Goal: Transaction & Acquisition: Purchase product/service

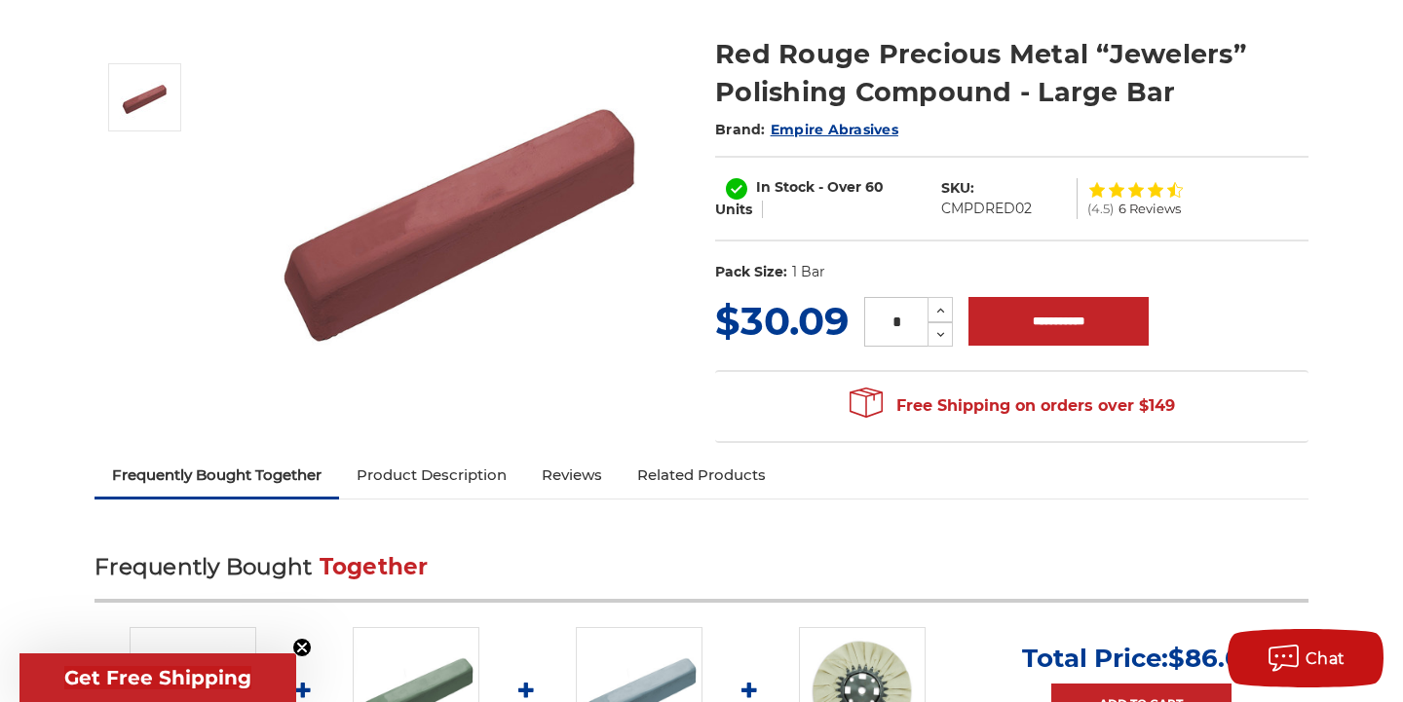
scroll to position [303, 0]
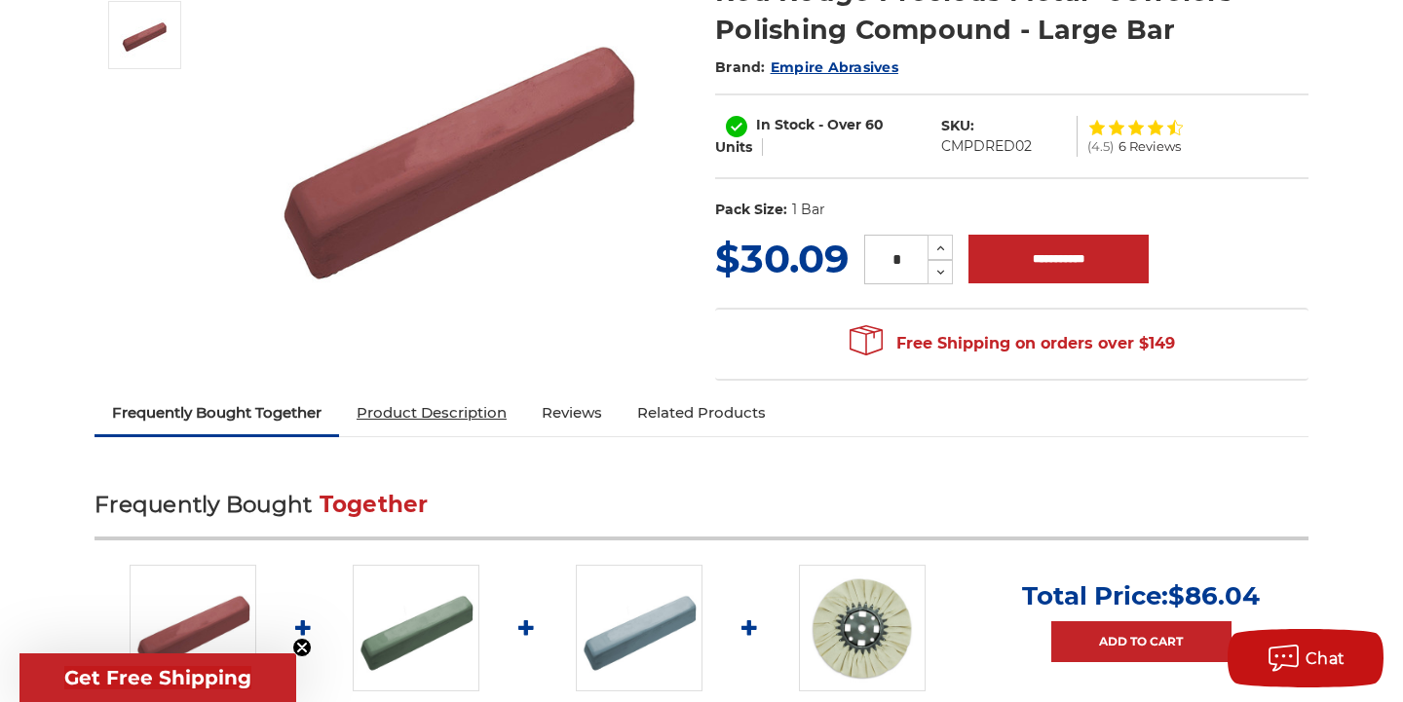
click at [503, 417] on link "Product Description" at bounding box center [431, 413] width 185 height 43
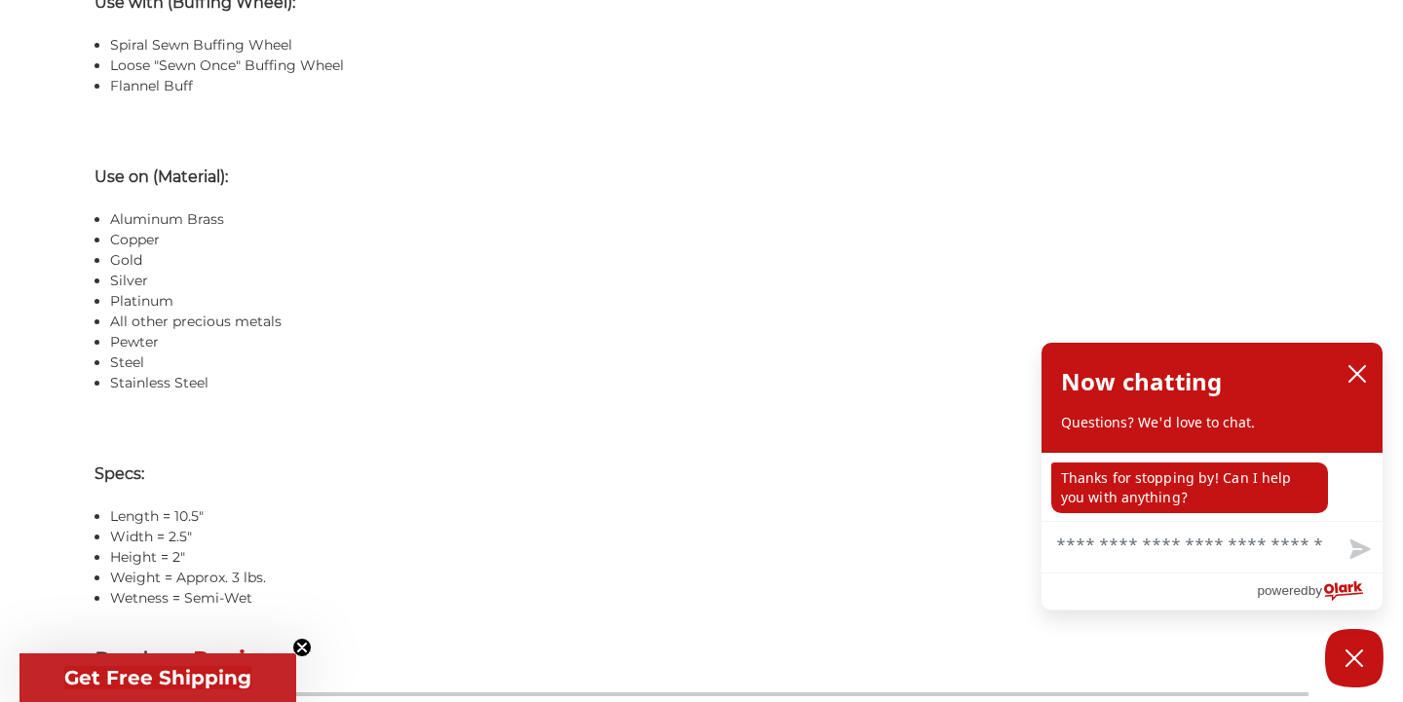
scroll to position [1808, 0]
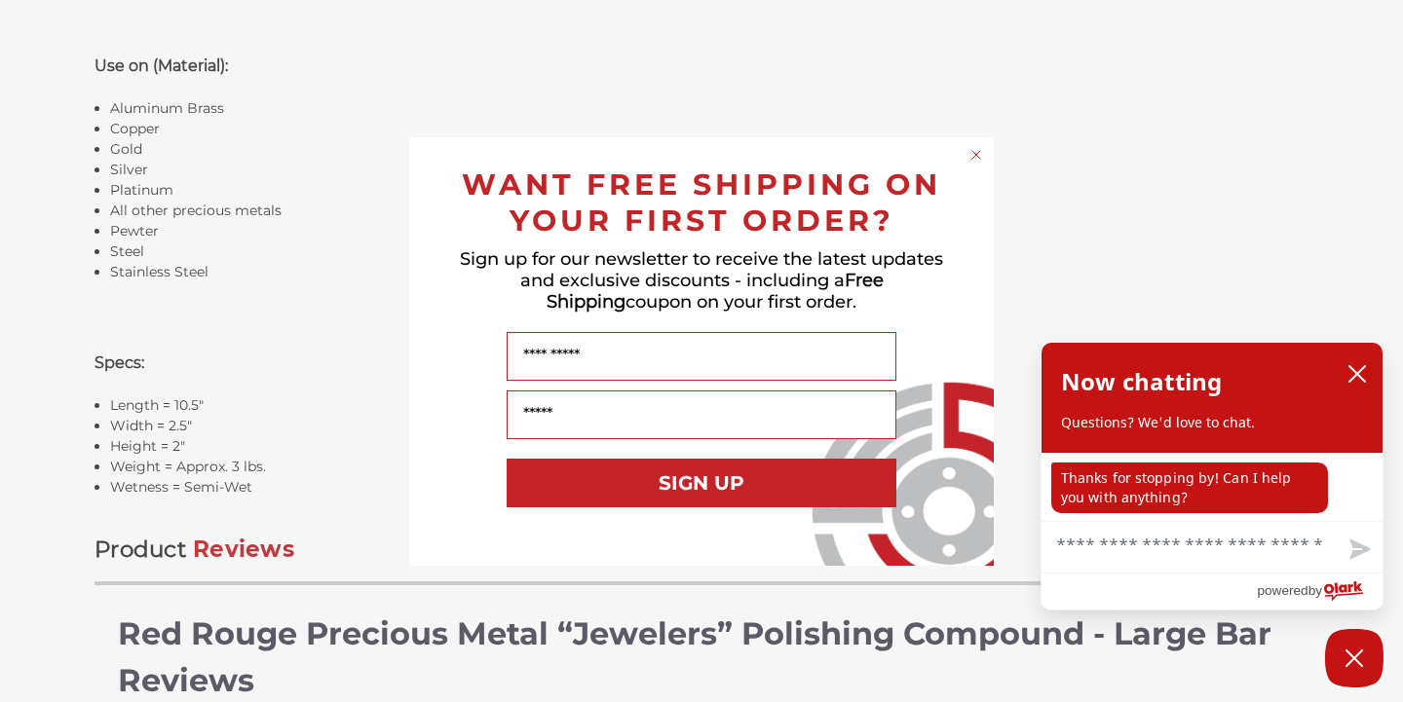
click at [976, 159] on circle "Close dialog" at bounding box center [976, 154] width 19 height 19
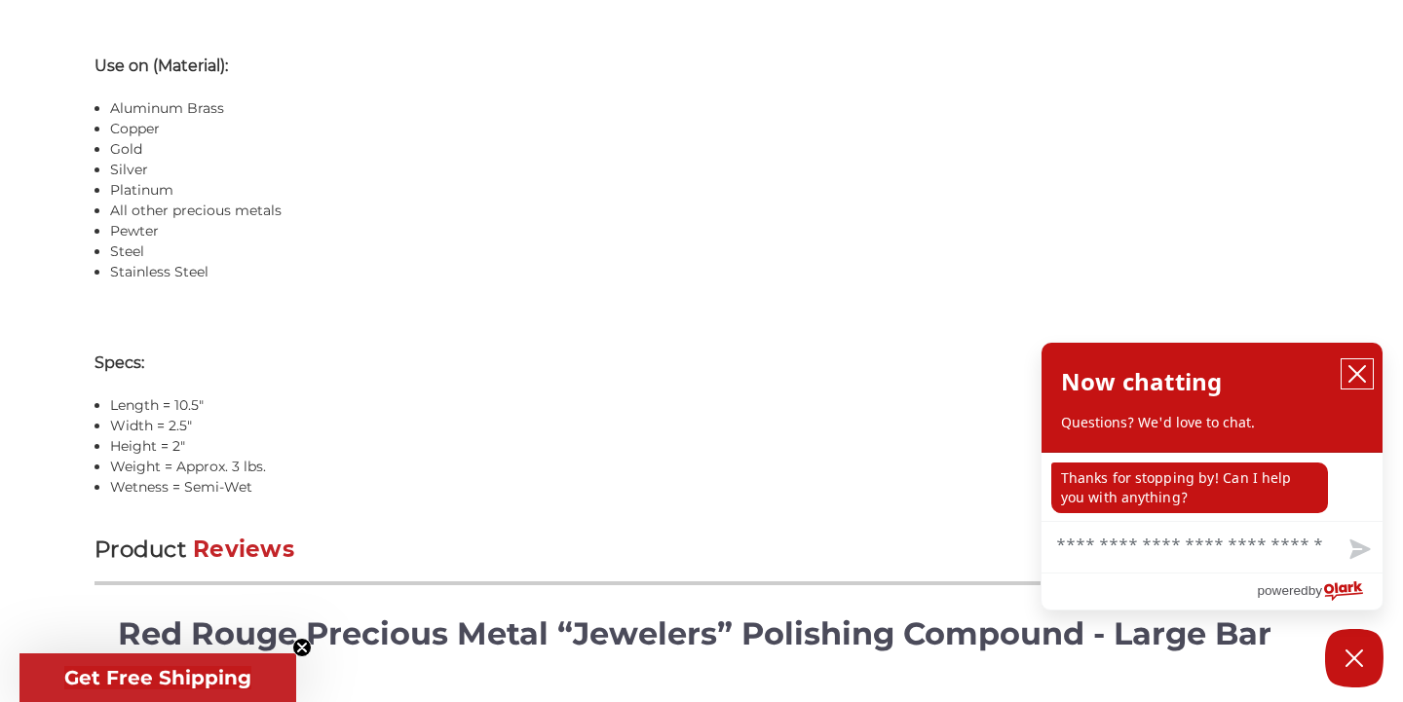
click at [1357, 375] on icon "close chatbox" at bounding box center [1357, 374] width 16 height 16
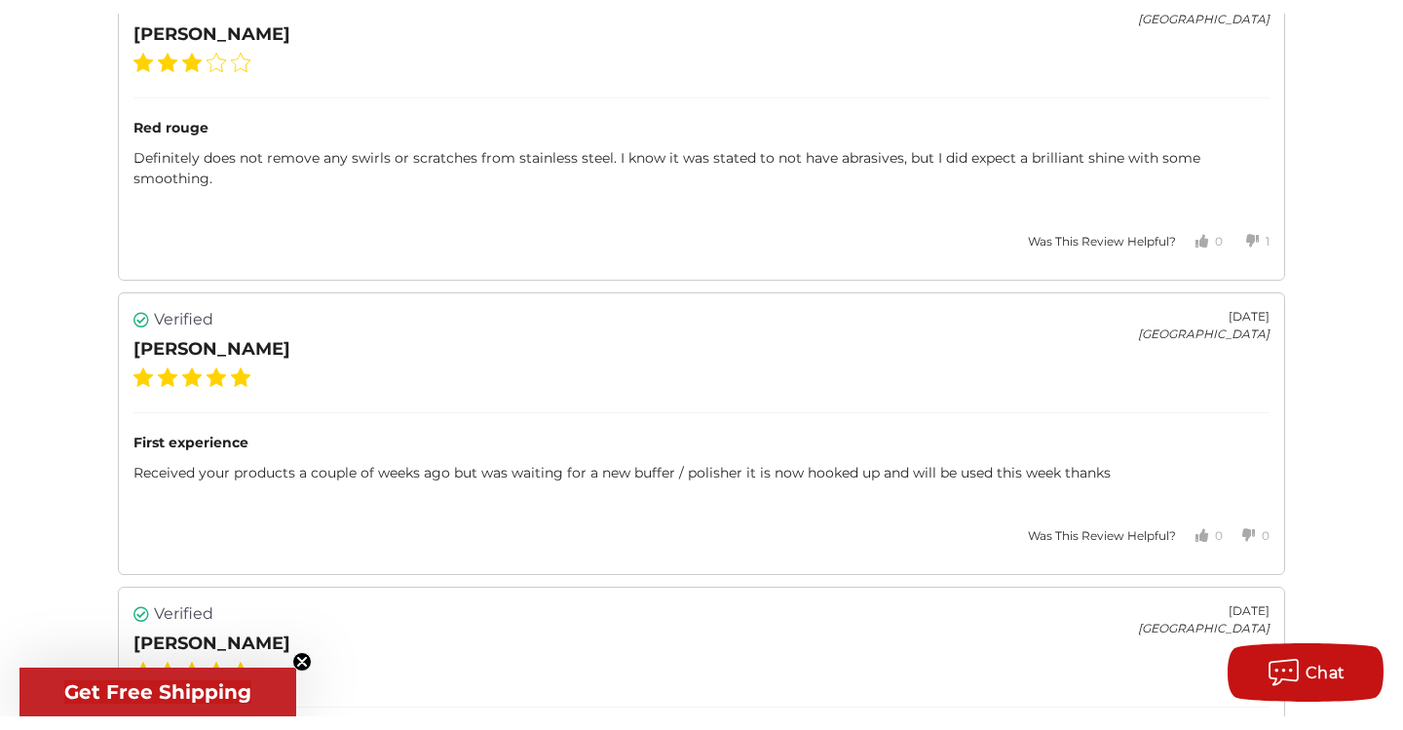
scroll to position [3128, 0]
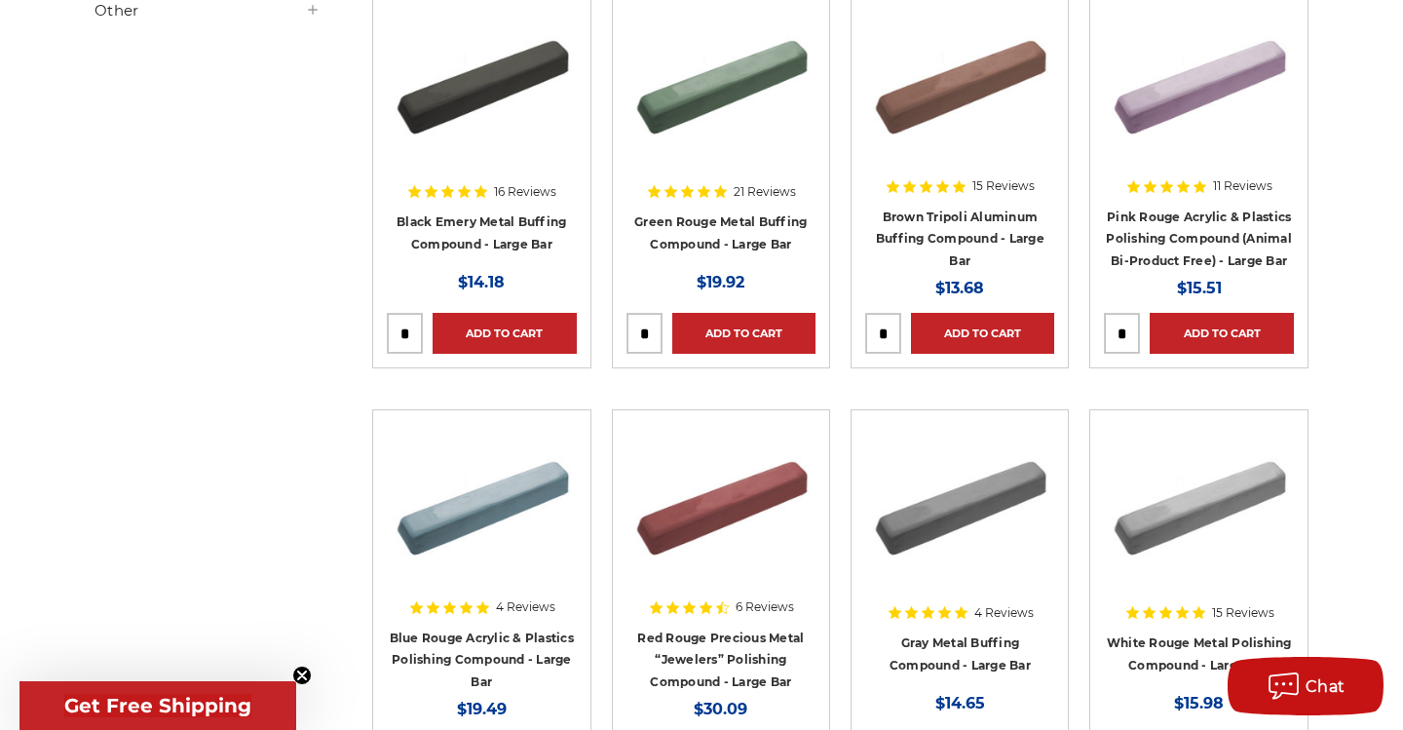
scroll to position [366, 0]
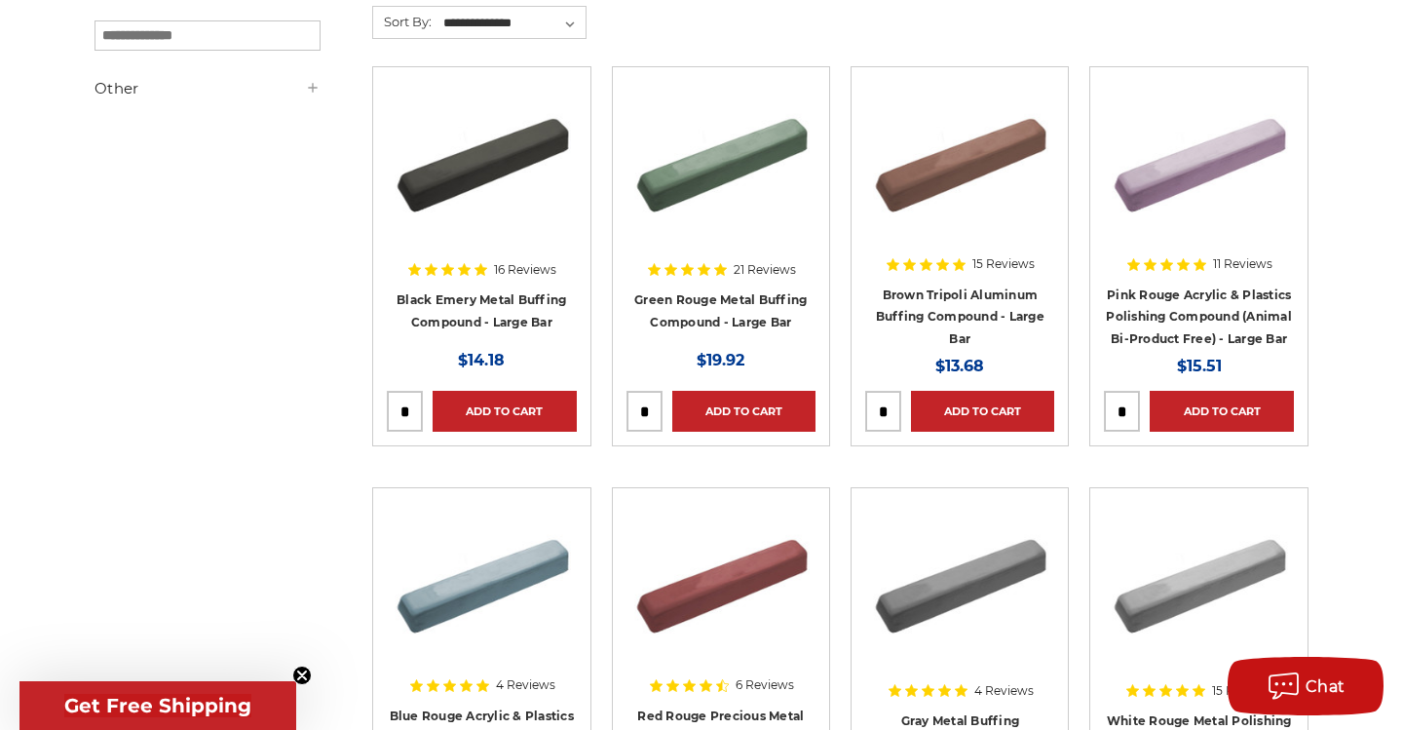
click at [951, 248] on div at bounding box center [959, 205] width 189 height 249
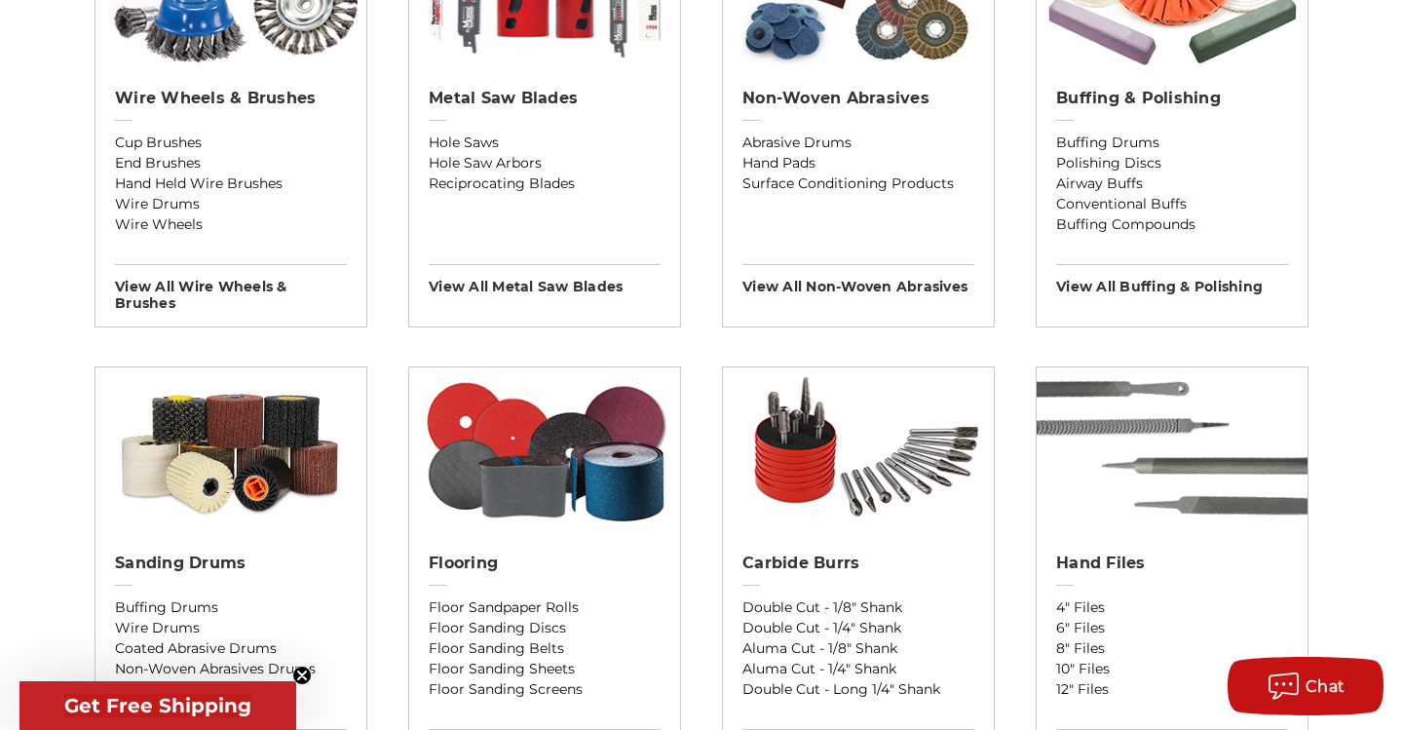
scroll to position [1321, 0]
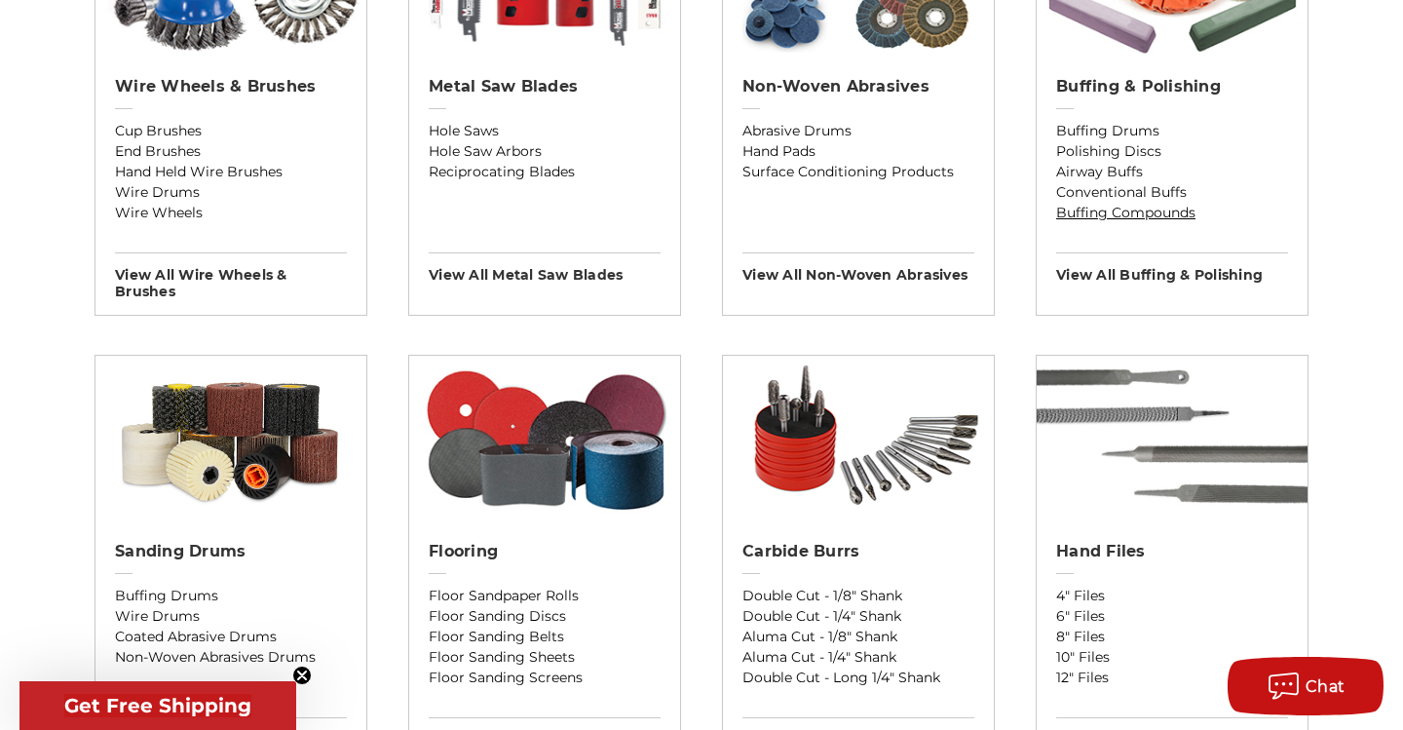
click at [1134, 220] on link "Buffing Compounds" at bounding box center [1172, 213] width 232 height 20
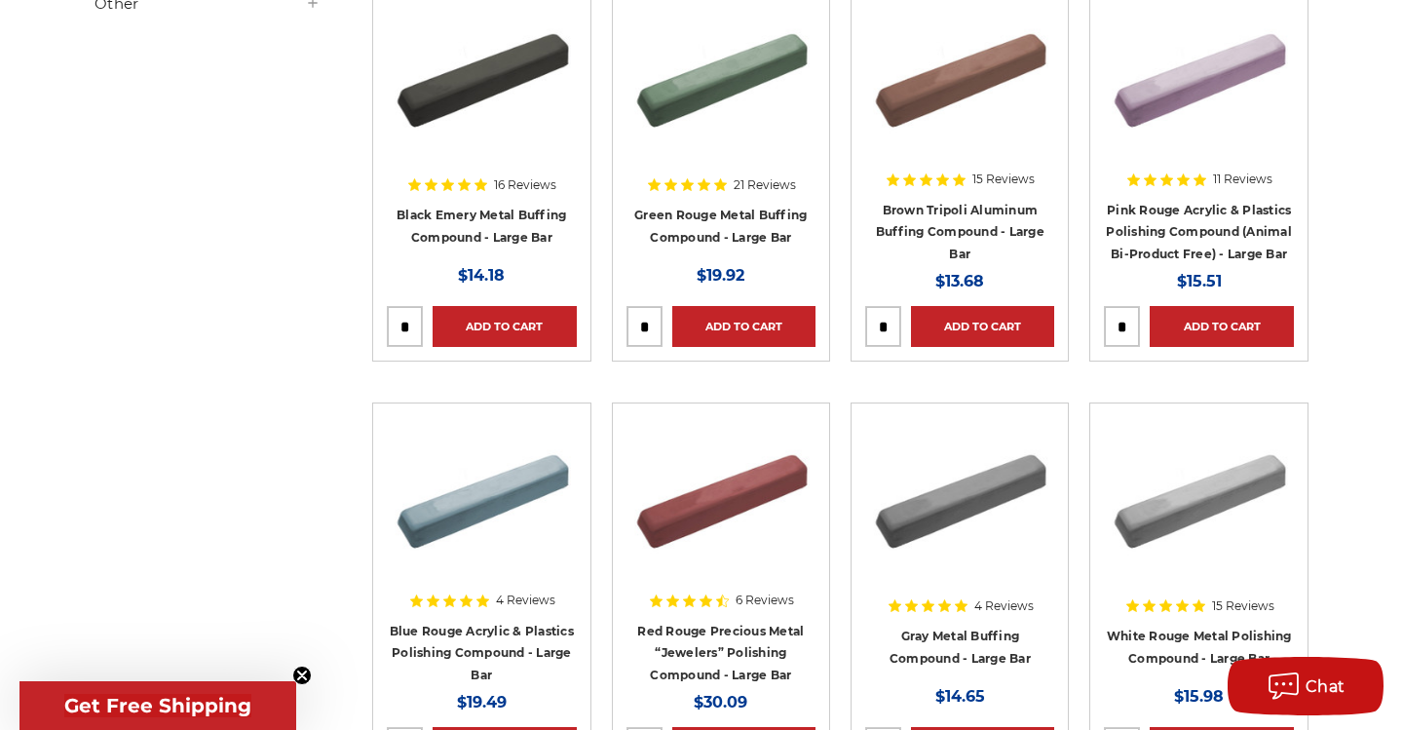
scroll to position [488, 0]
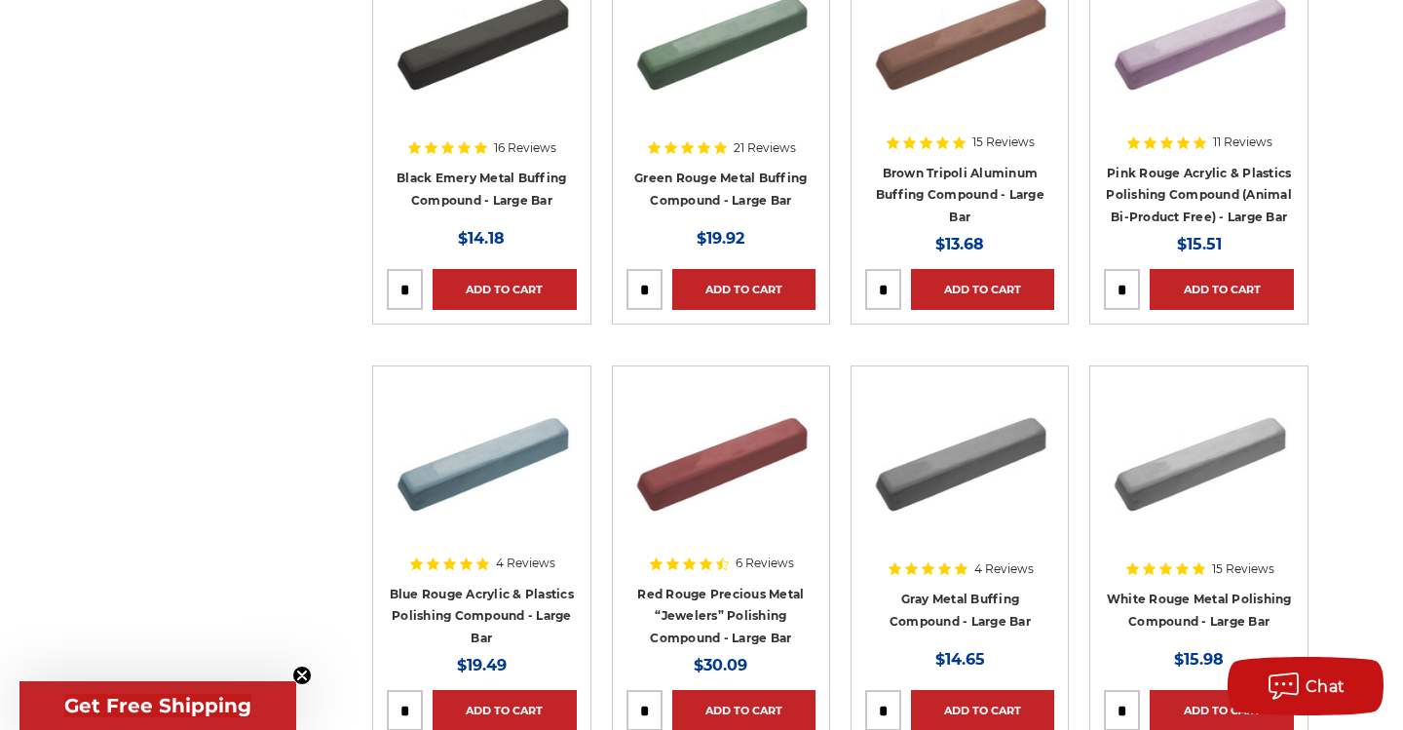
click at [917, 173] on div at bounding box center [959, 83] width 189 height 249
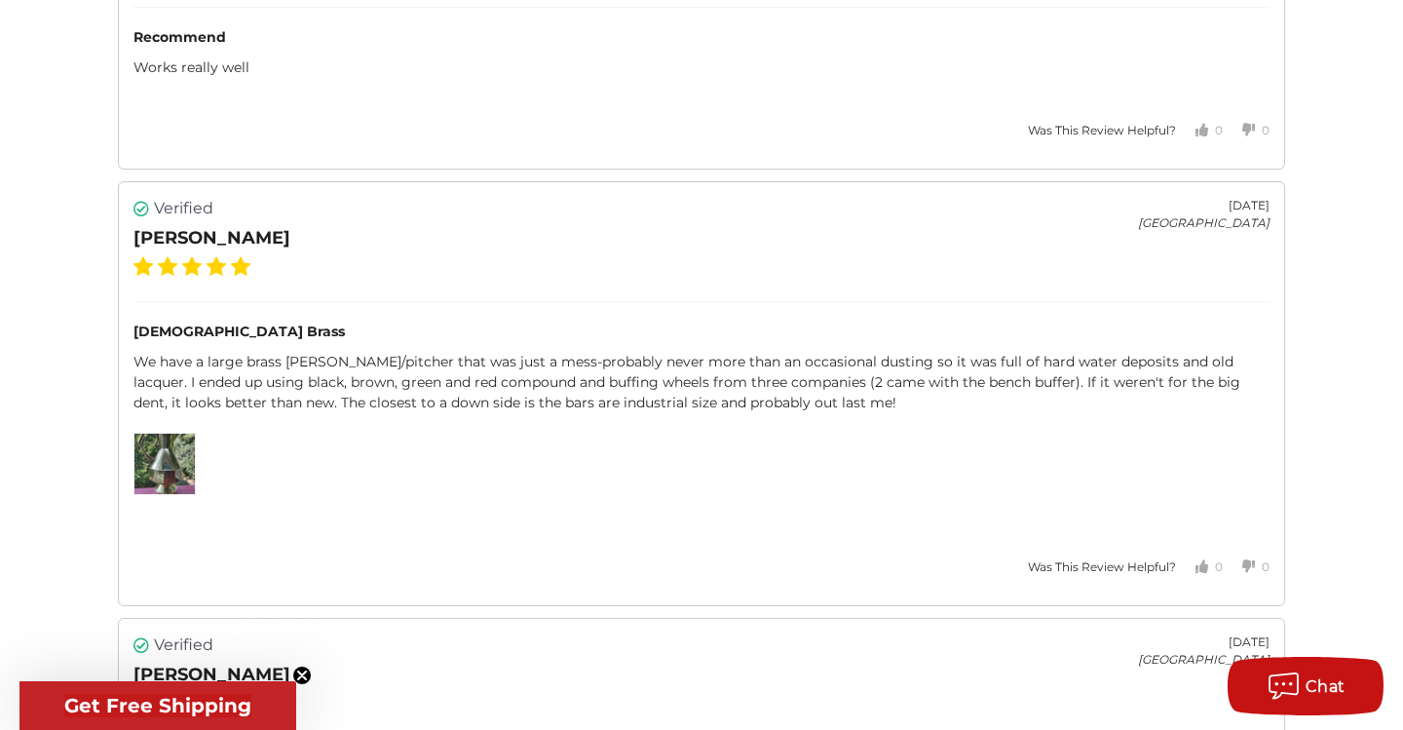
scroll to position [3756, 0]
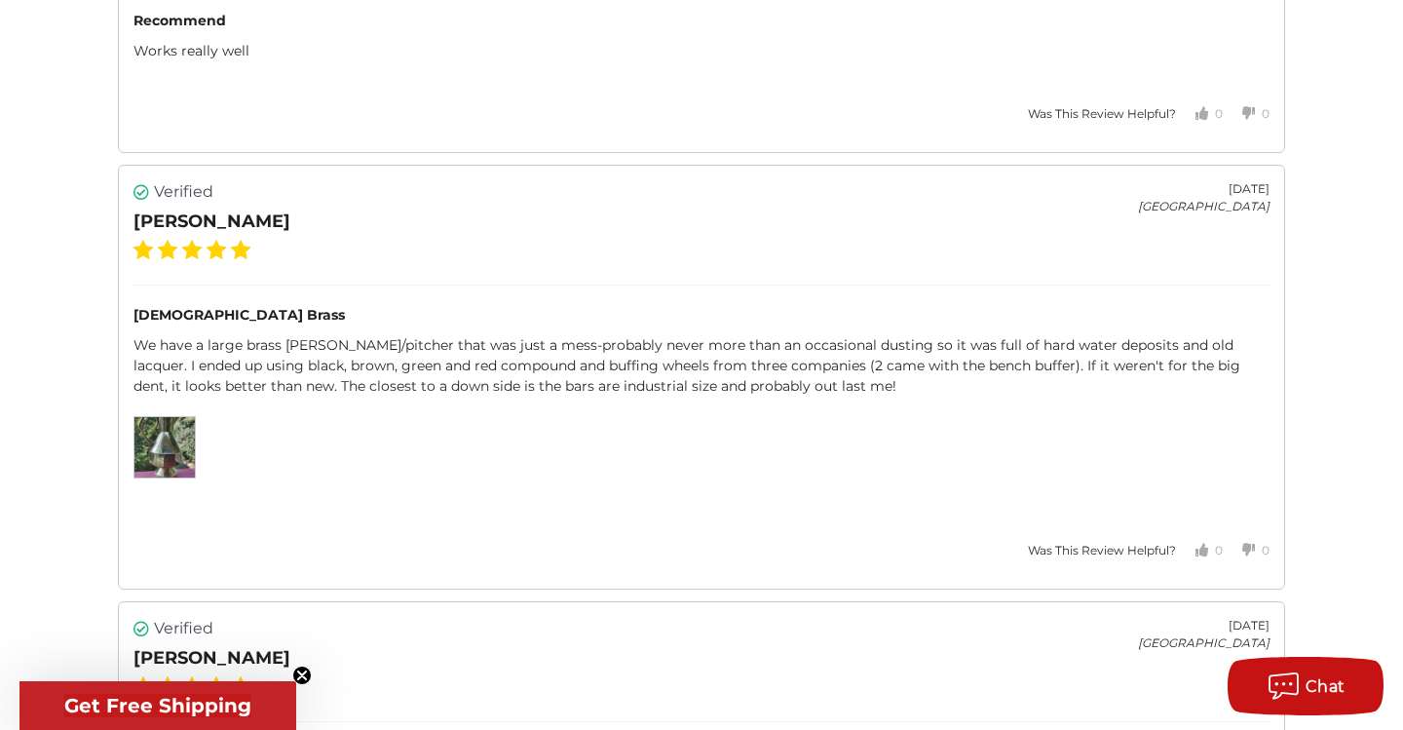
click at [169, 452] on img at bounding box center [164, 447] width 60 height 60
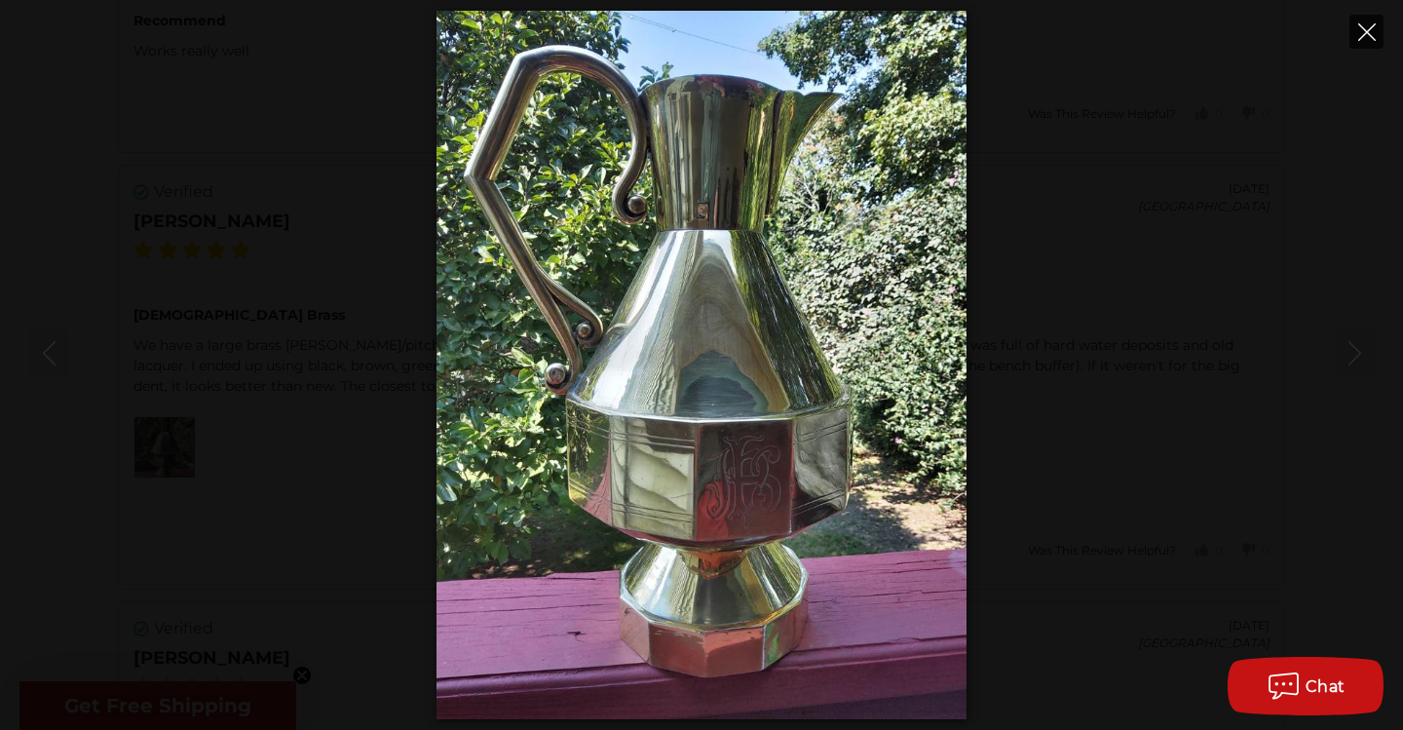
click at [1366, 29] on icon "Close" at bounding box center [1367, 32] width 18 height 18
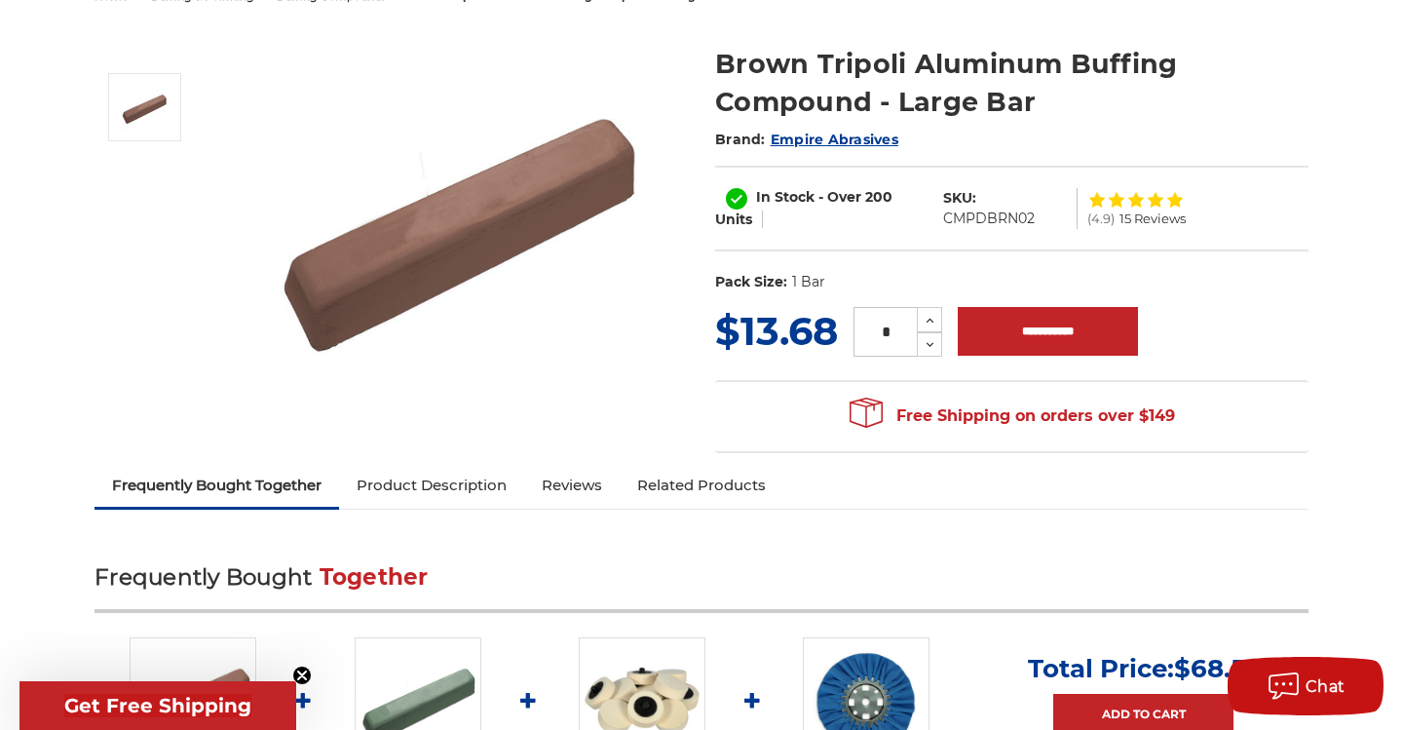
scroll to position [215, 0]
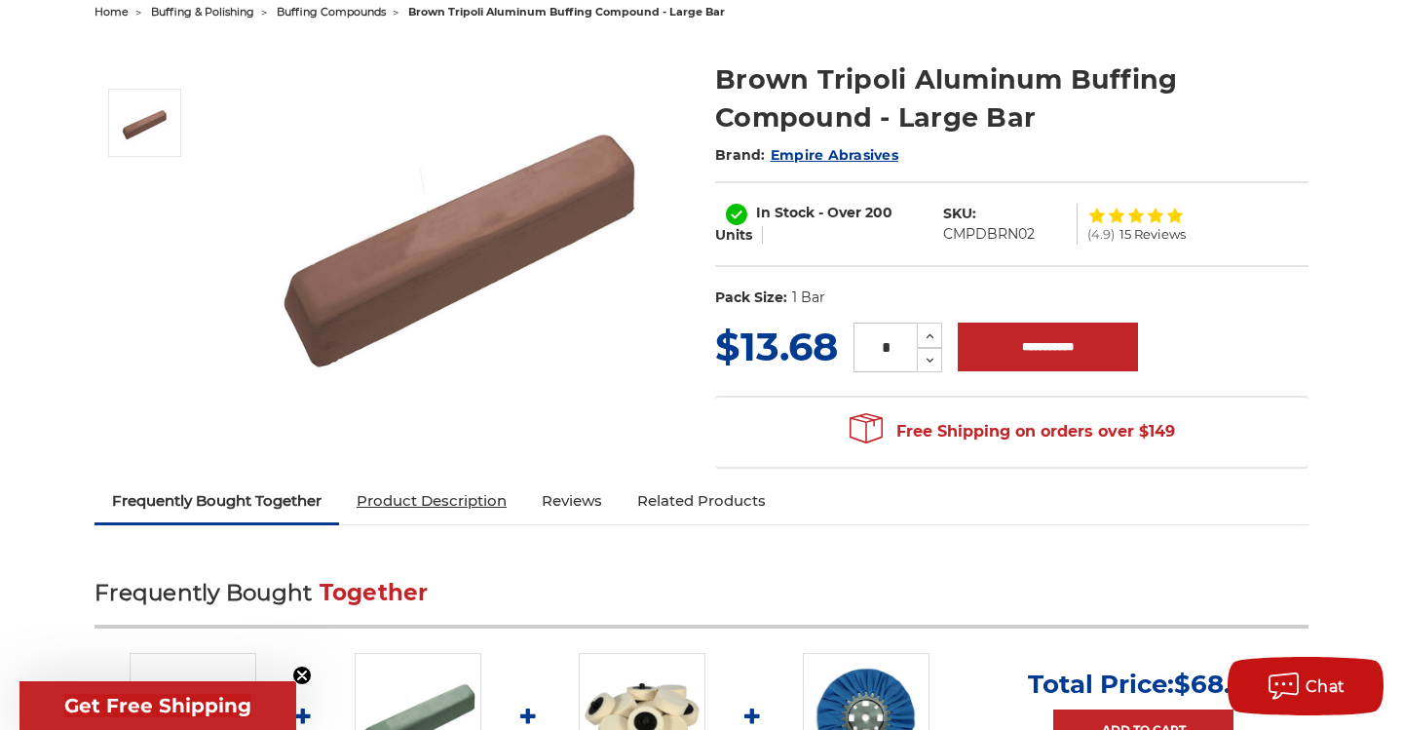
click at [435, 508] on link "Product Description" at bounding box center [431, 500] width 185 height 43
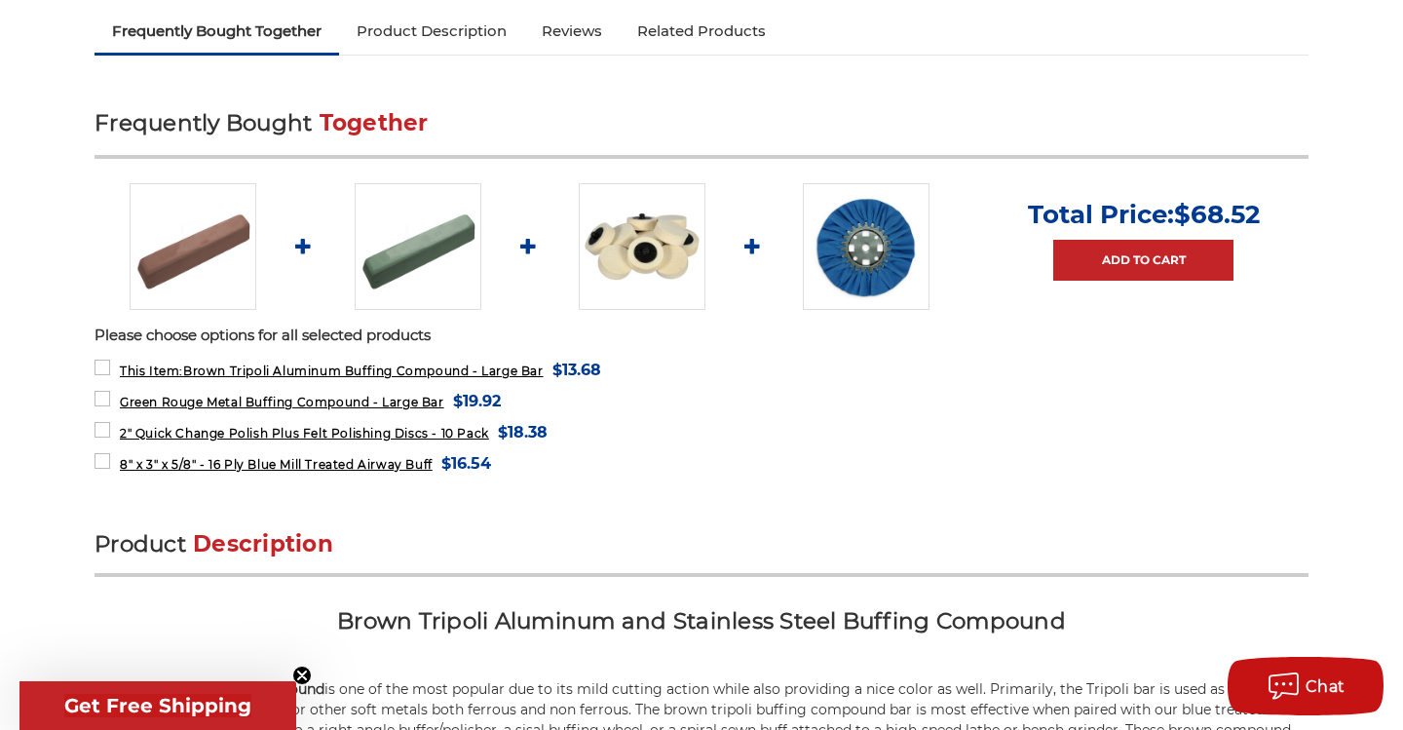
scroll to position [739, 0]
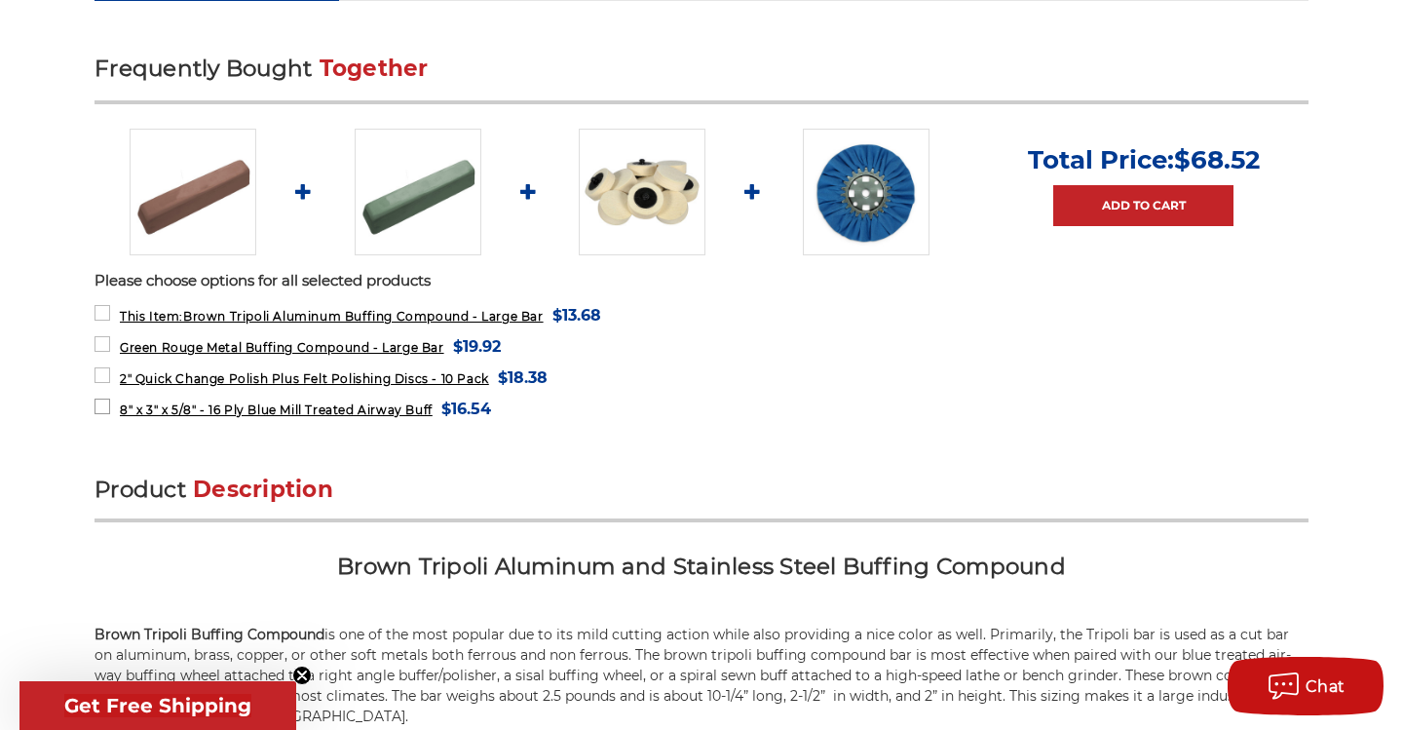
click at [271, 409] on span "8" x 3" x 5/8" - 16 Ply Blue Mill Treated Airway Buff" at bounding box center [276, 409] width 313 height 15
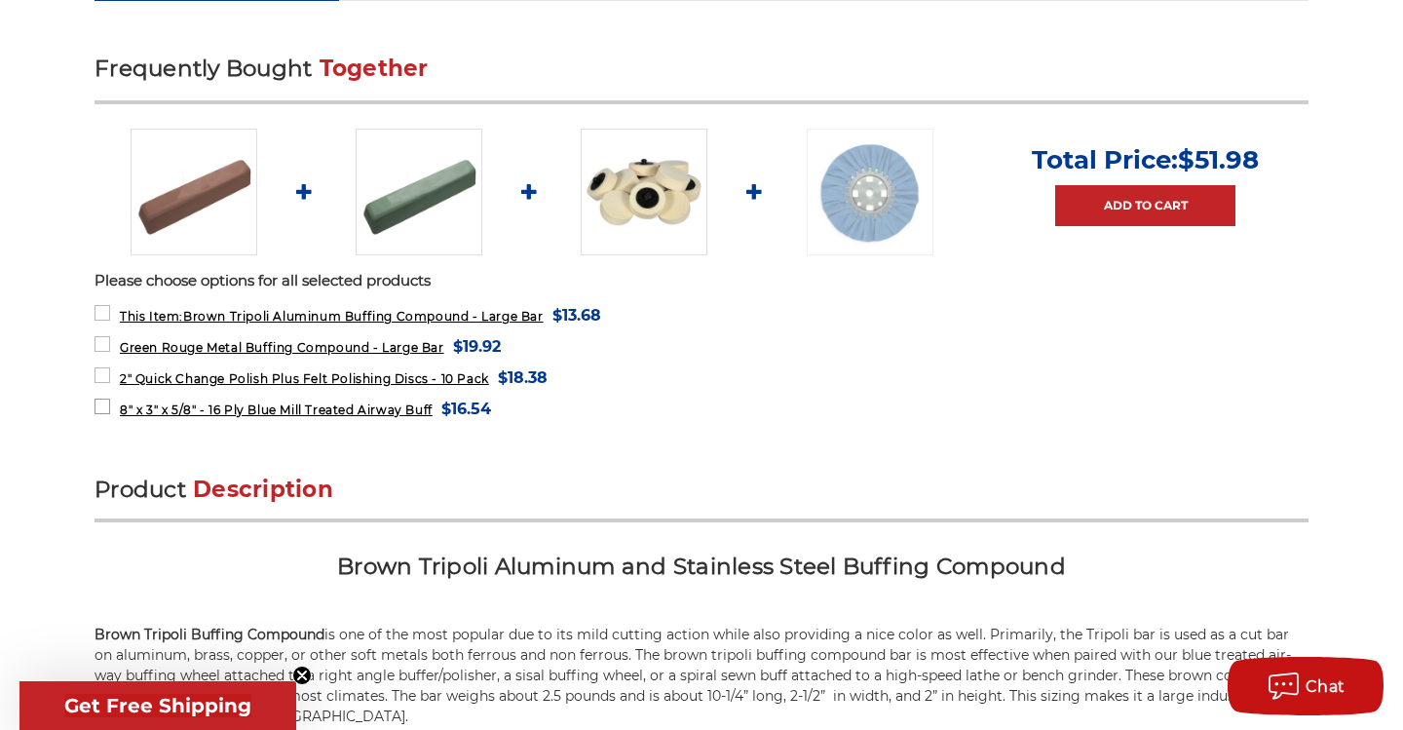
click at [334, 409] on span "8" x 3" x 5/8" - 16 Ply Blue Mill Treated Airway Buff" at bounding box center [276, 409] width 313 height 15
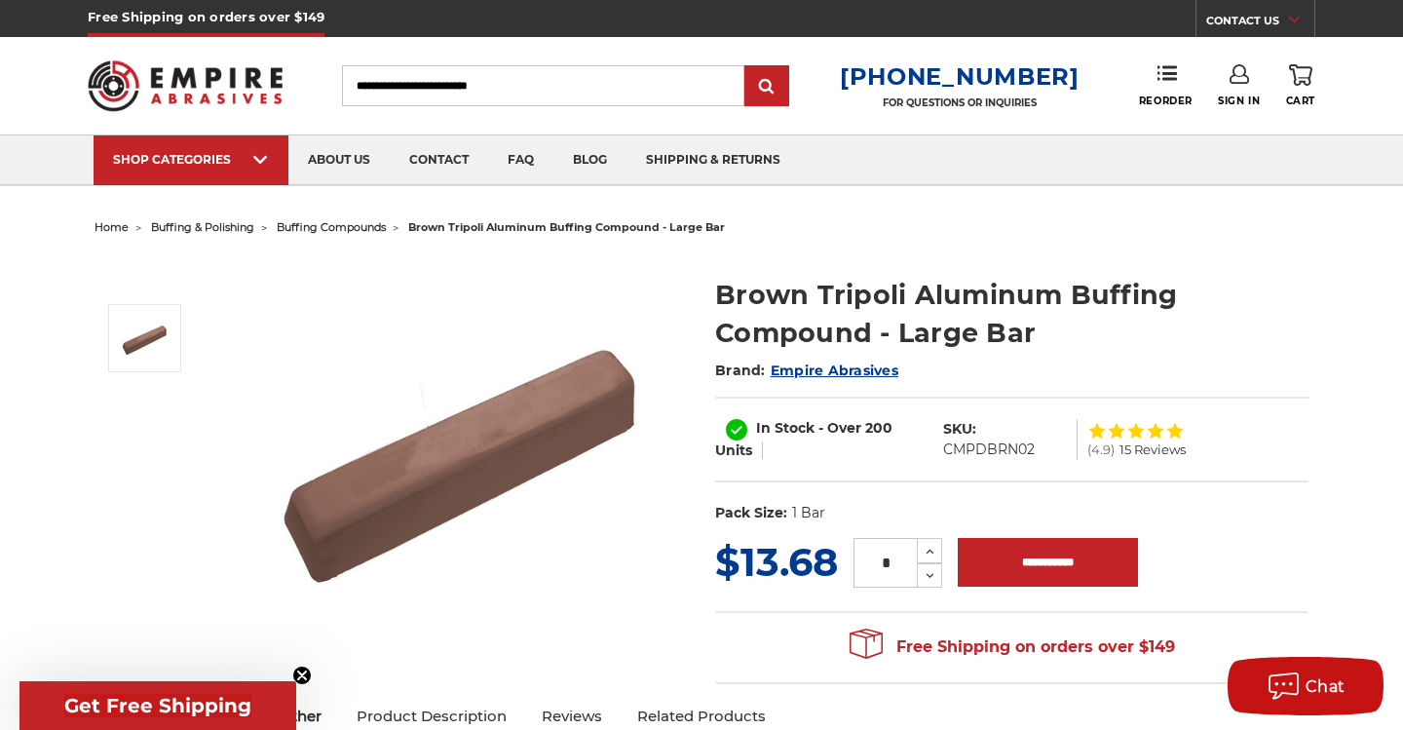
scroll to position [0, 0]
